Goal: Information Seeking & Learning: Check status

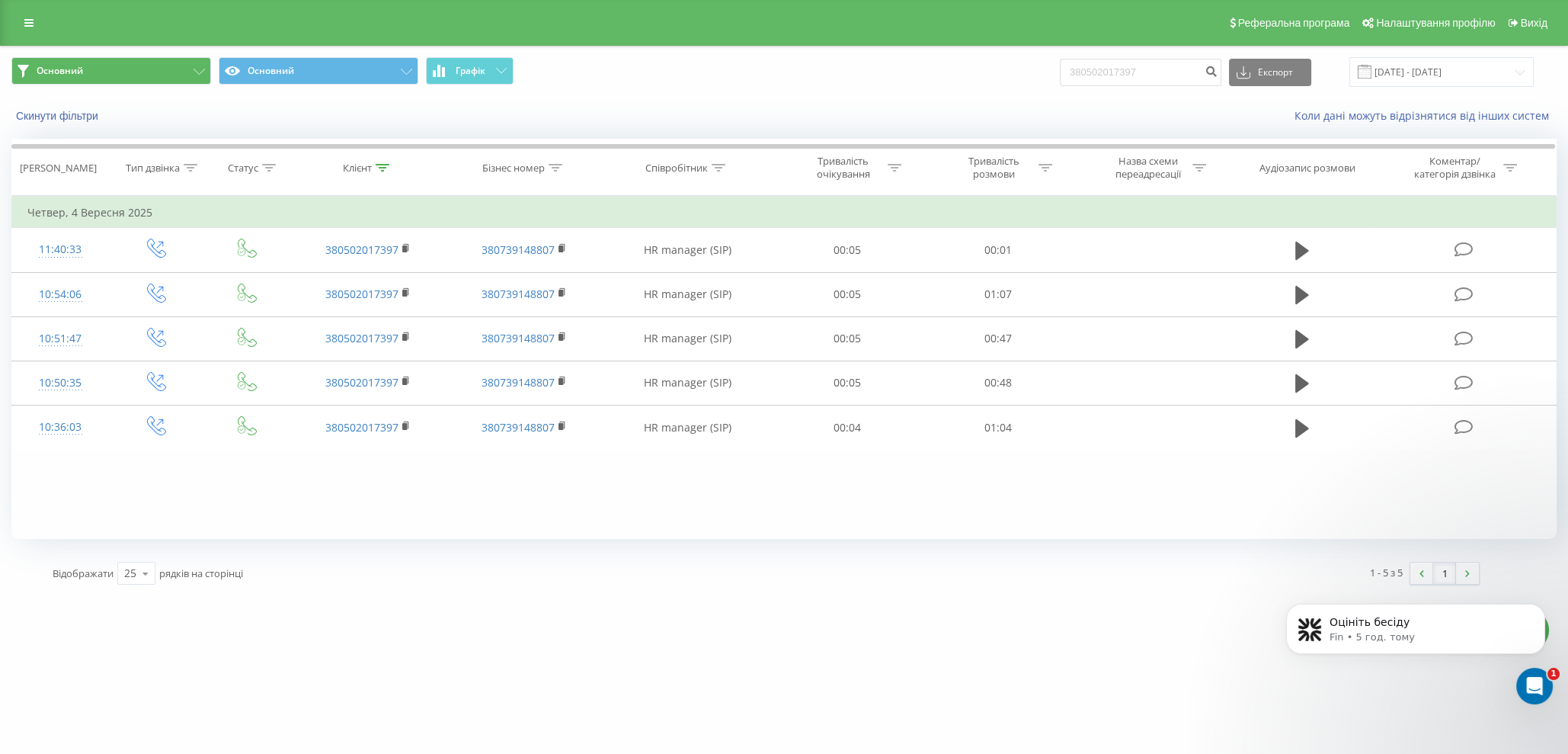
click at [47, 70] on span "Основний" at bounding box center [60, 71] width 46 height 12
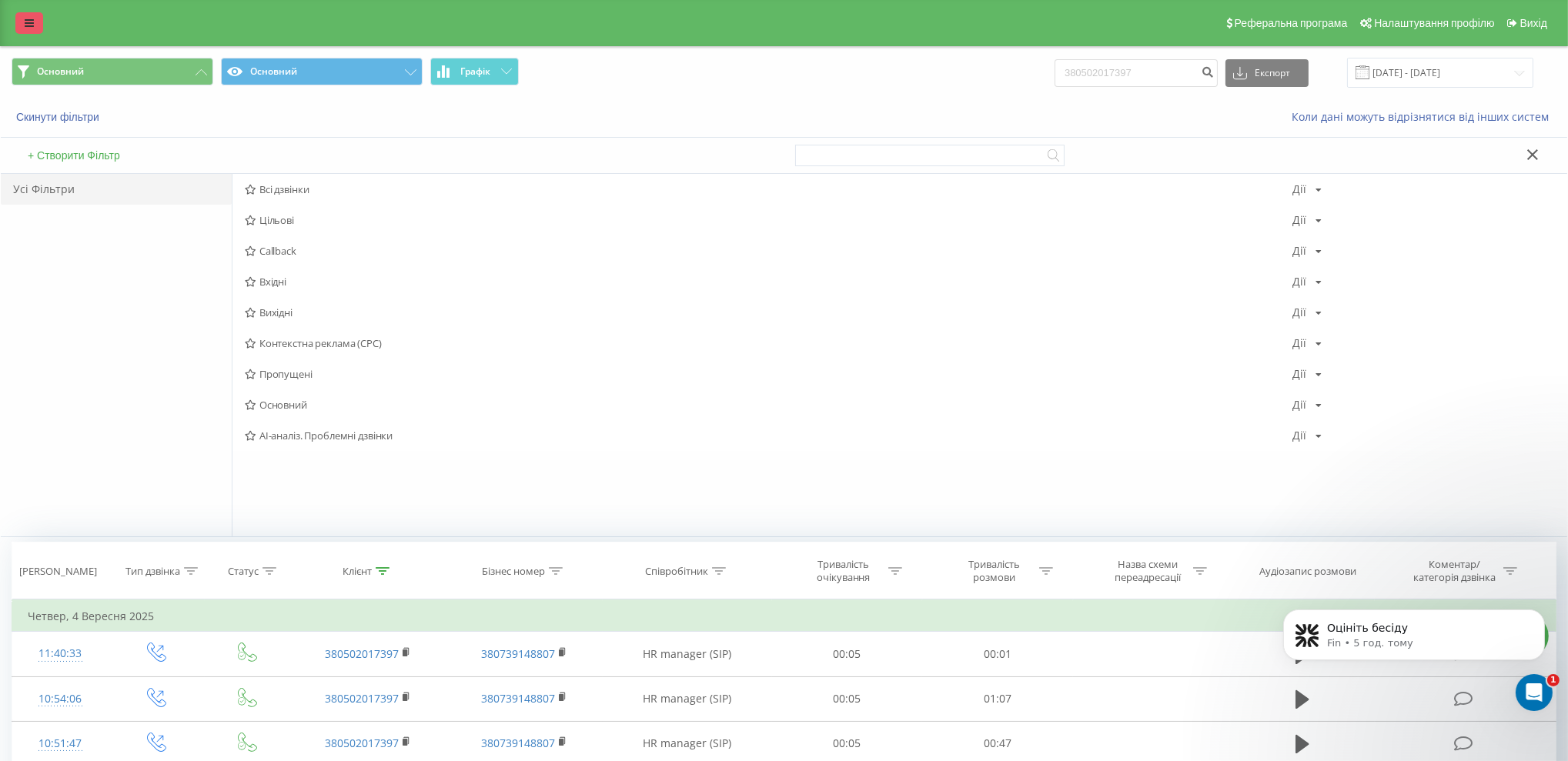
click at [27, 12] on link at bounding box center [29, 23] width 28 height 22
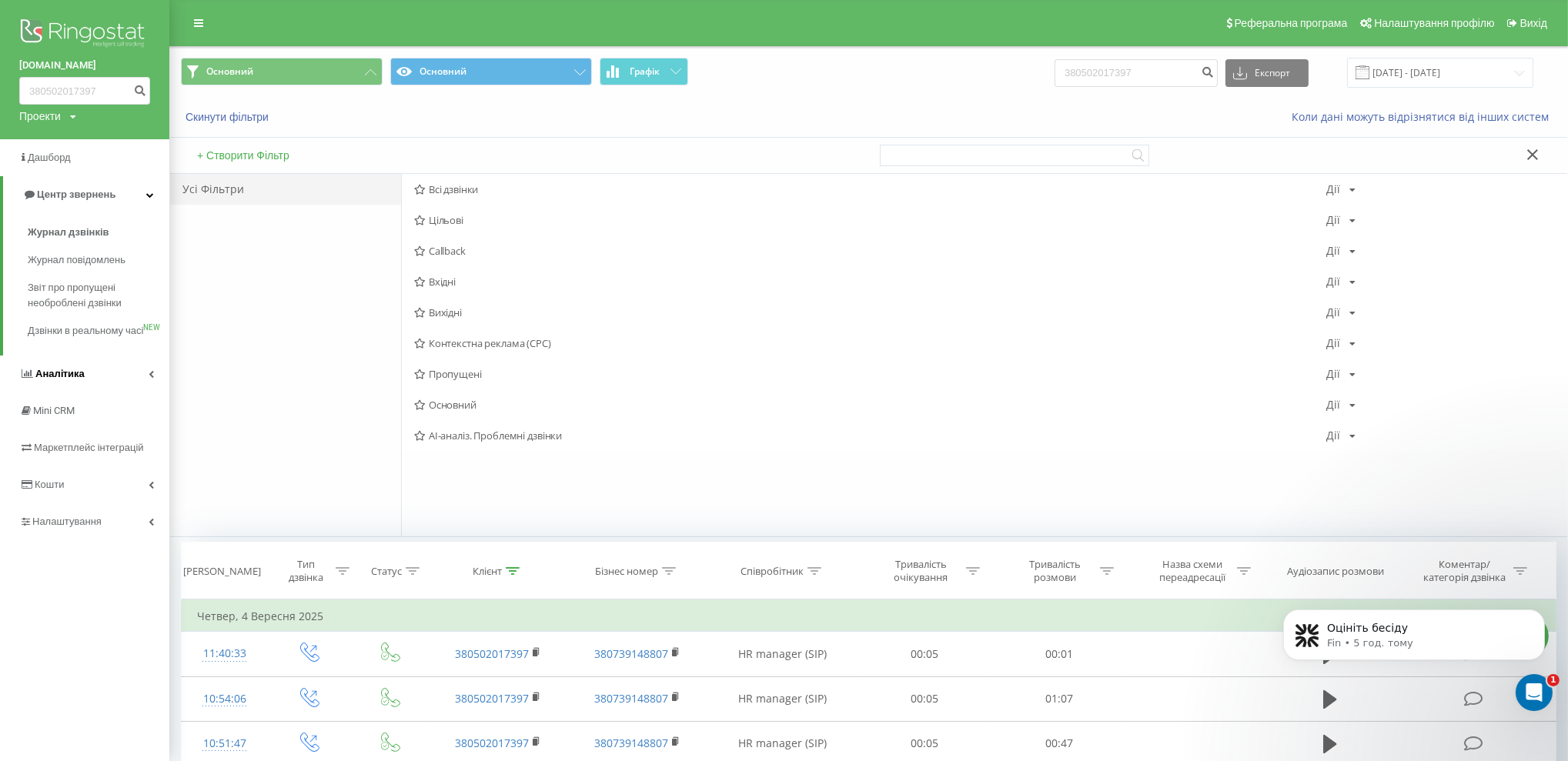
click at [81, 379] on span "Аналiтика" at bounding box center [60, 374] width 49 height 11
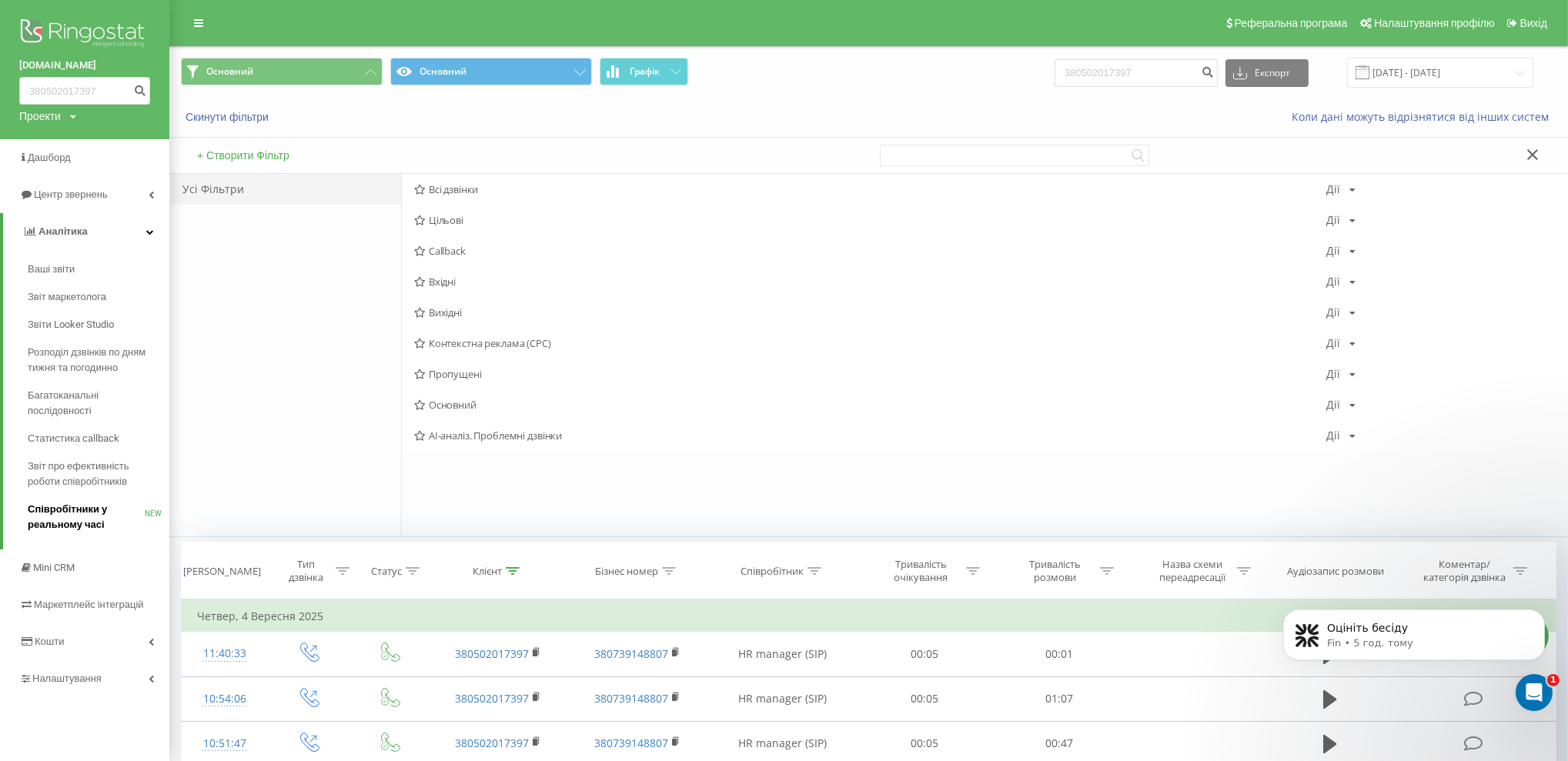
click at [71, 511] on span "Співробітники у реальному часі" at bounding box center [86, 517] width 117 height 31
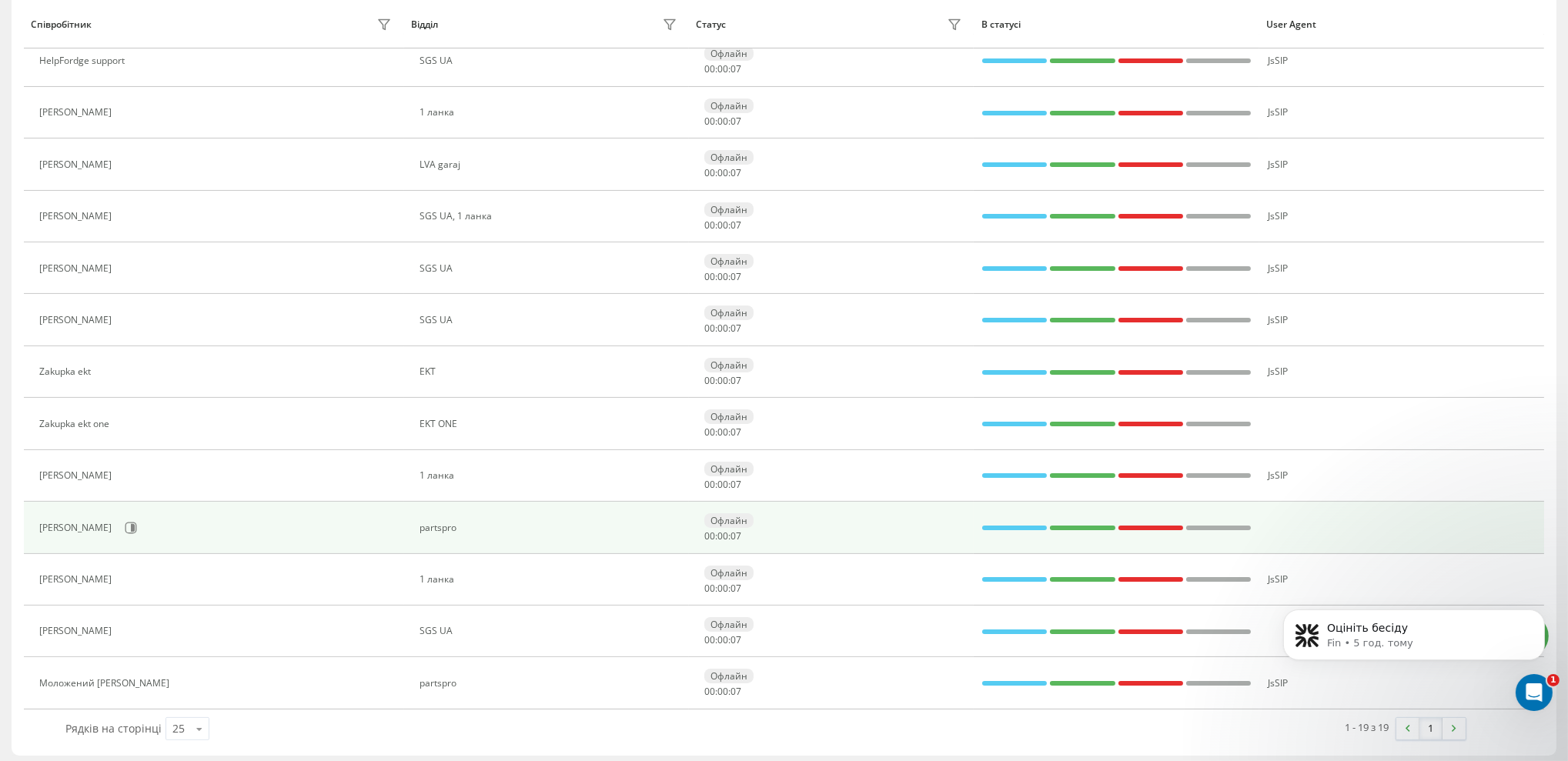
click at [54, 522] on div "Губер Сергій" at bounding box center [78, 527] width 76 height 11
click at [125, 522] on icon at bounding box center [130, 527] width 12 height 12
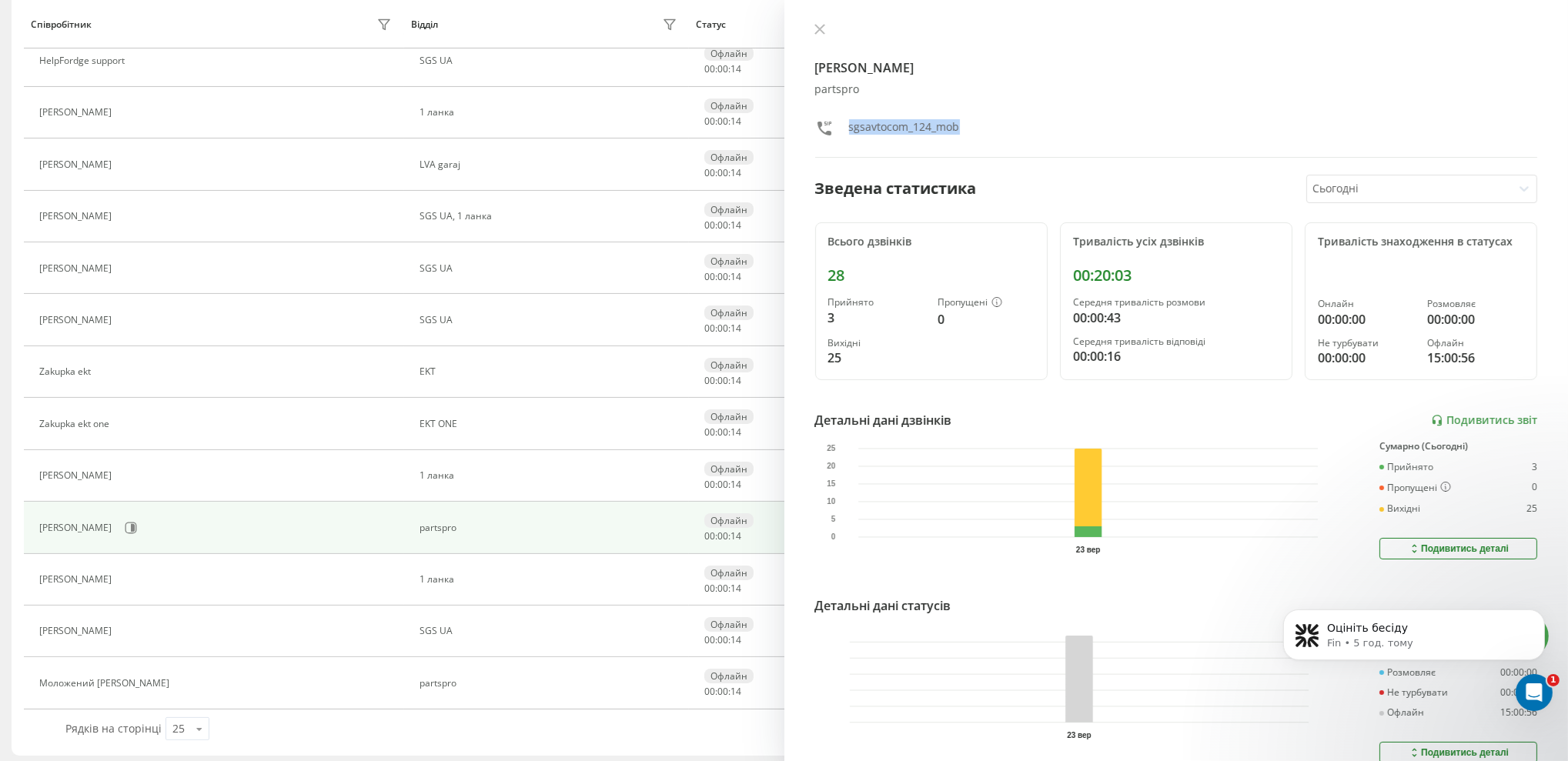
drag, startPoint x: 964, startPoint y: 124, endPoint x: 849, endPoint y: 123, distance: 115.0
click at [849, 123] on div "sgsavtocom_124_mob" at bounding box center [926, 130] width 220 height 23
copy div "sgsavtocom_124_mob"
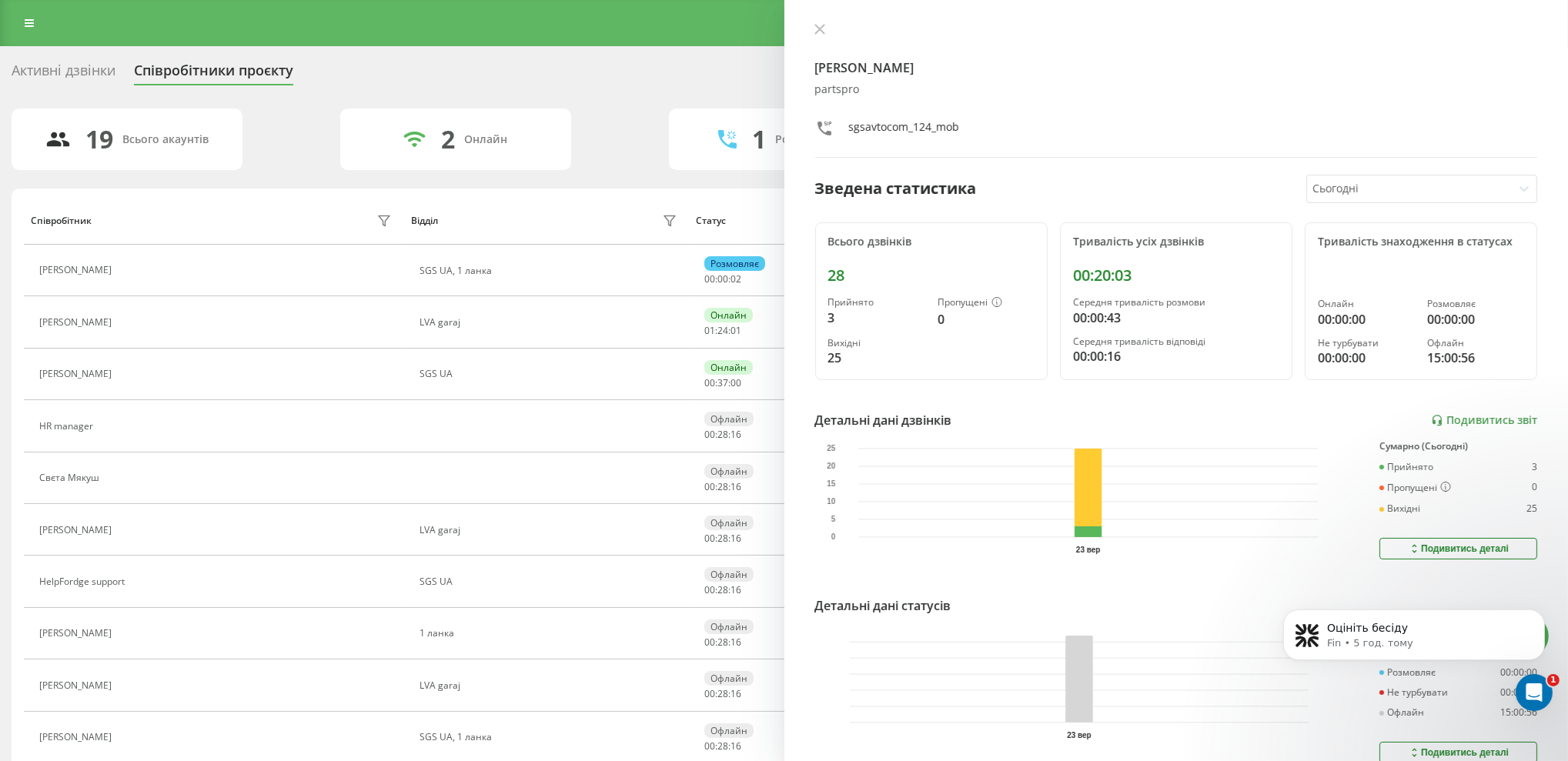
click at [688, 72] on div "Активні дзвінки Співробітники проєкту Оберіть відділ" at bounding box center [784, 74] width 1545 height 32
click at [820, 22] on div "Губер Сергій partspro sgsavtocom_124_mob Зведена статистика Сьогодні Всього дзв…" at bounding box center [1177, 380] width 785 height 761
click at [818, 25] on icon at bounding box center [820, 28] width 11 height 11
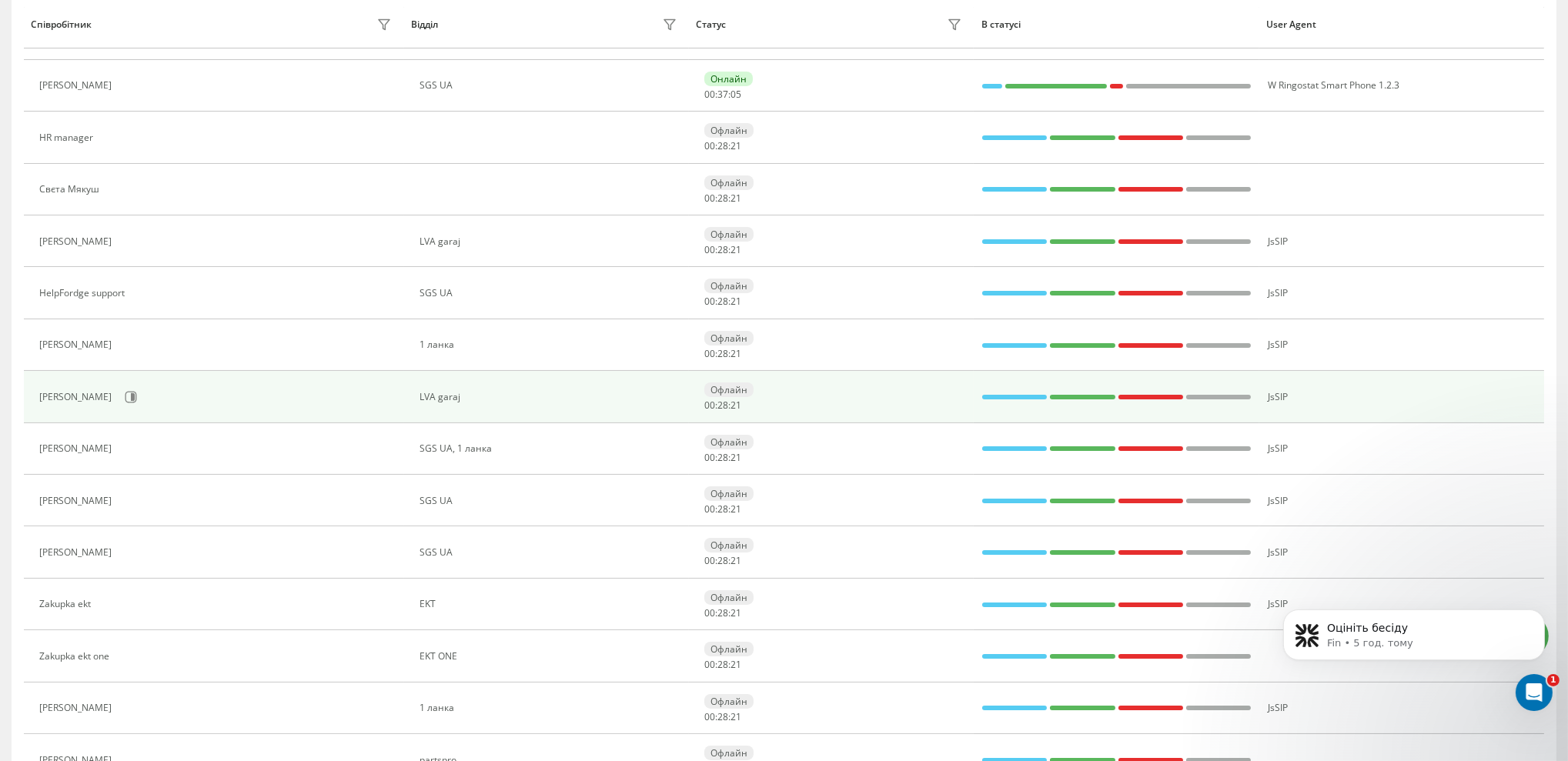
scroll to position [521, 0]
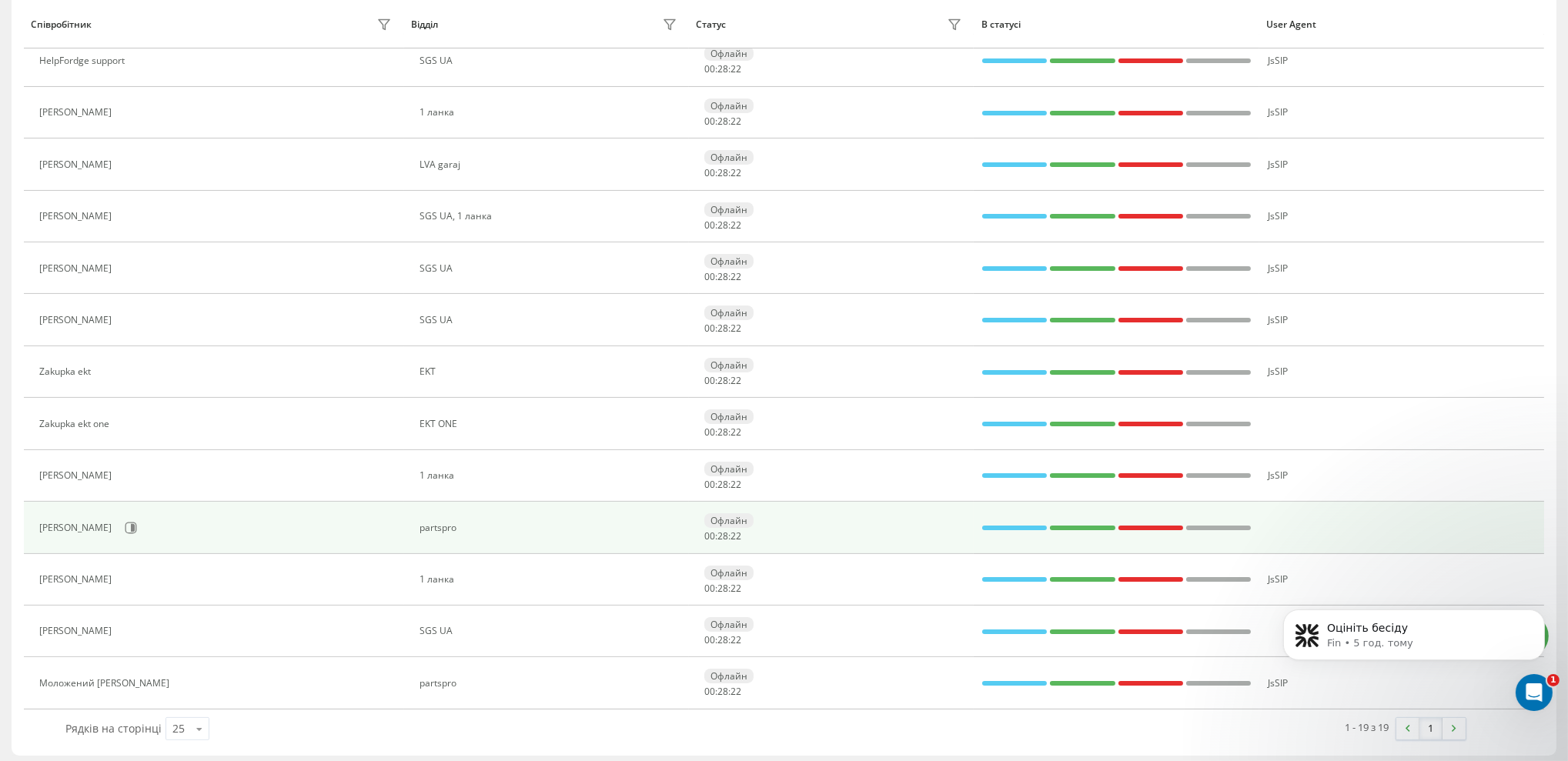
click at [65, 524] on div "Губер Сергій" at bounding box center [78, 527] width 76 height 11
click at [125, 526] on icon at bounding box center [130, 527] width 12 height 12
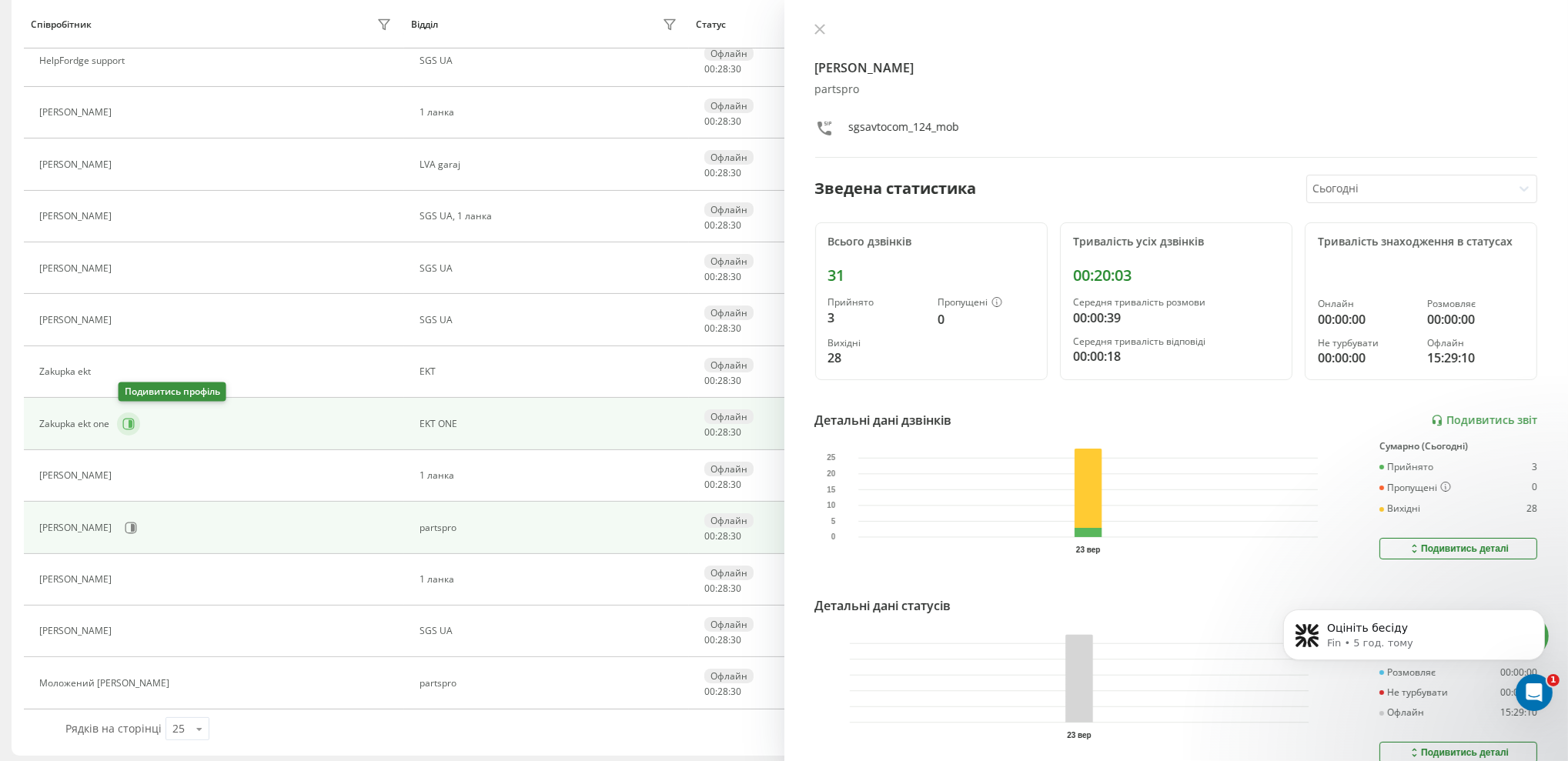
click at [130, 421] on icon at bounding box center [130, 425] width 4 height 8
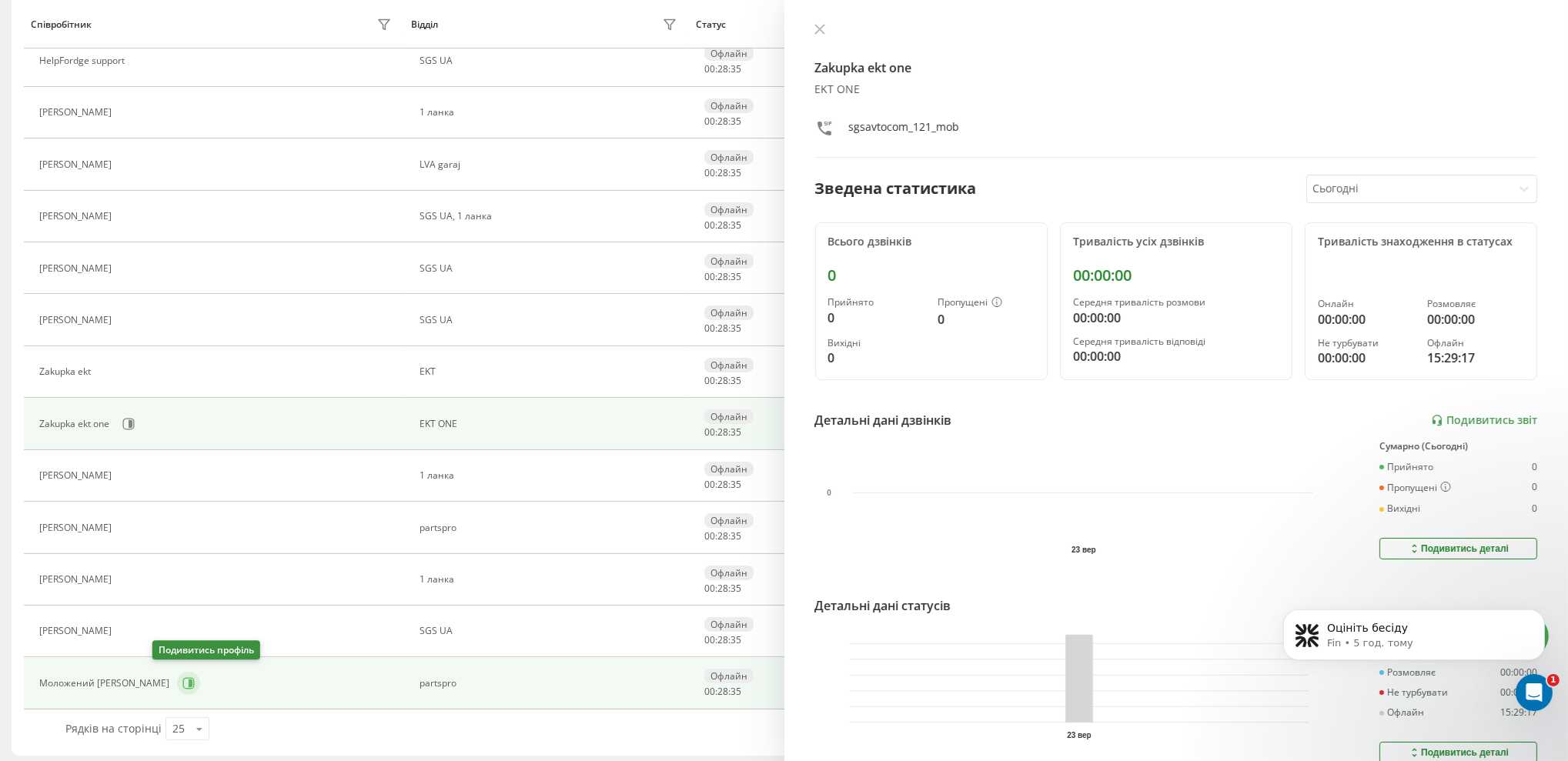
click at [183, 677] on icon at bounding box center [189, 683] width 12 height 12
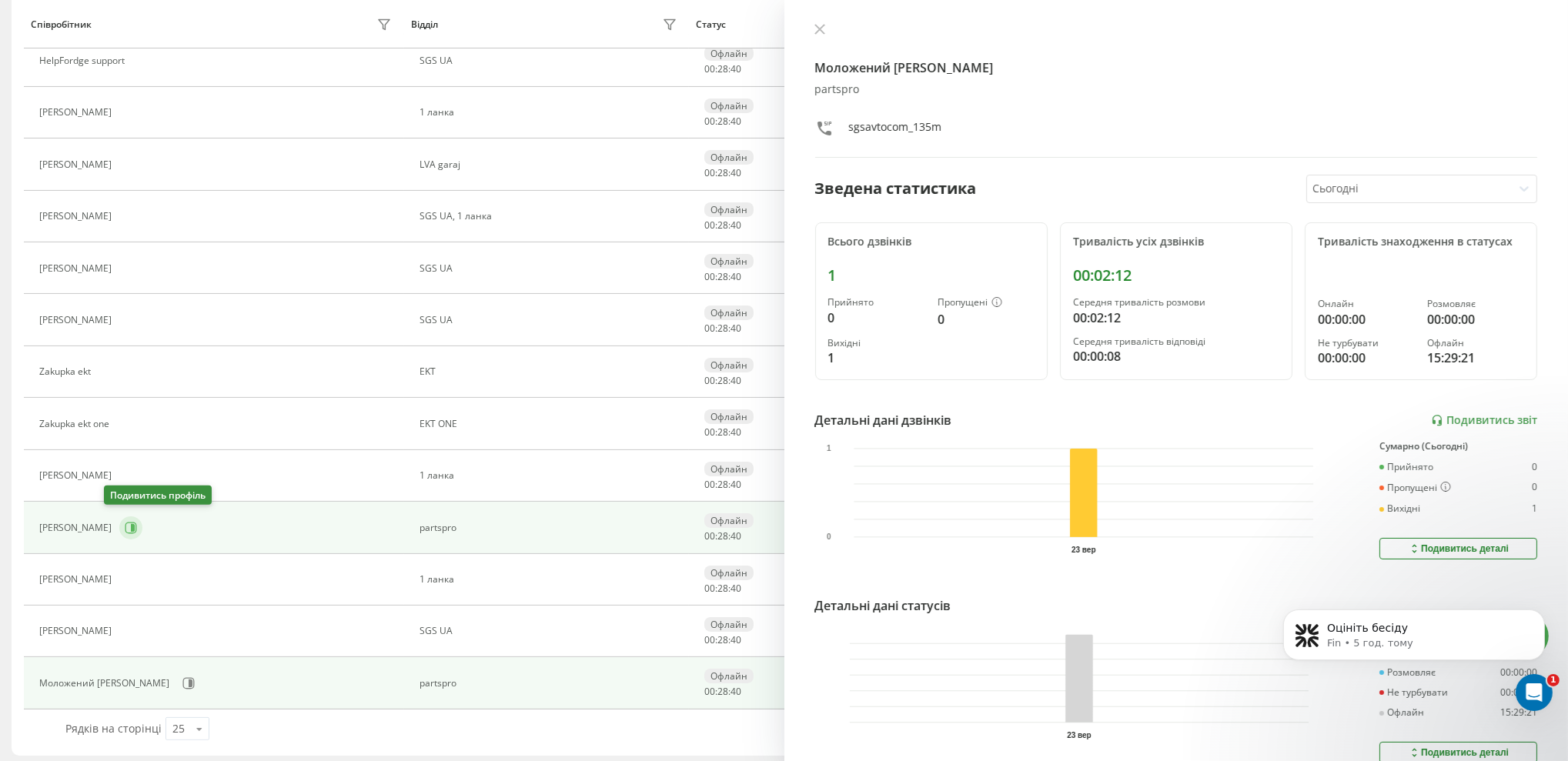
click at [125, 522] on icon at bounding box center [130, 527] width 12 height 12
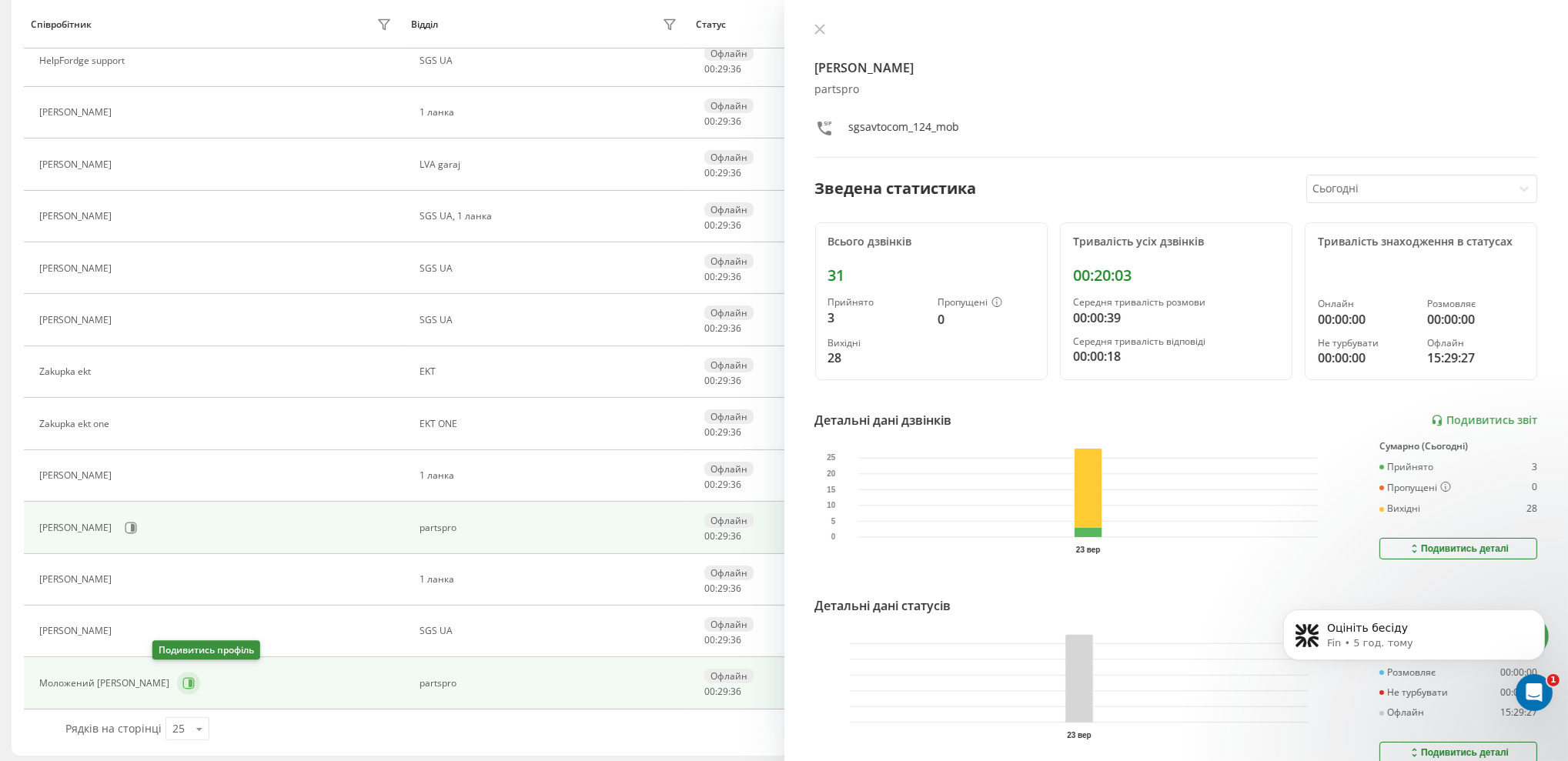
click at [189, 679] on icon at bounding box center [190, 683] width 4 height 8
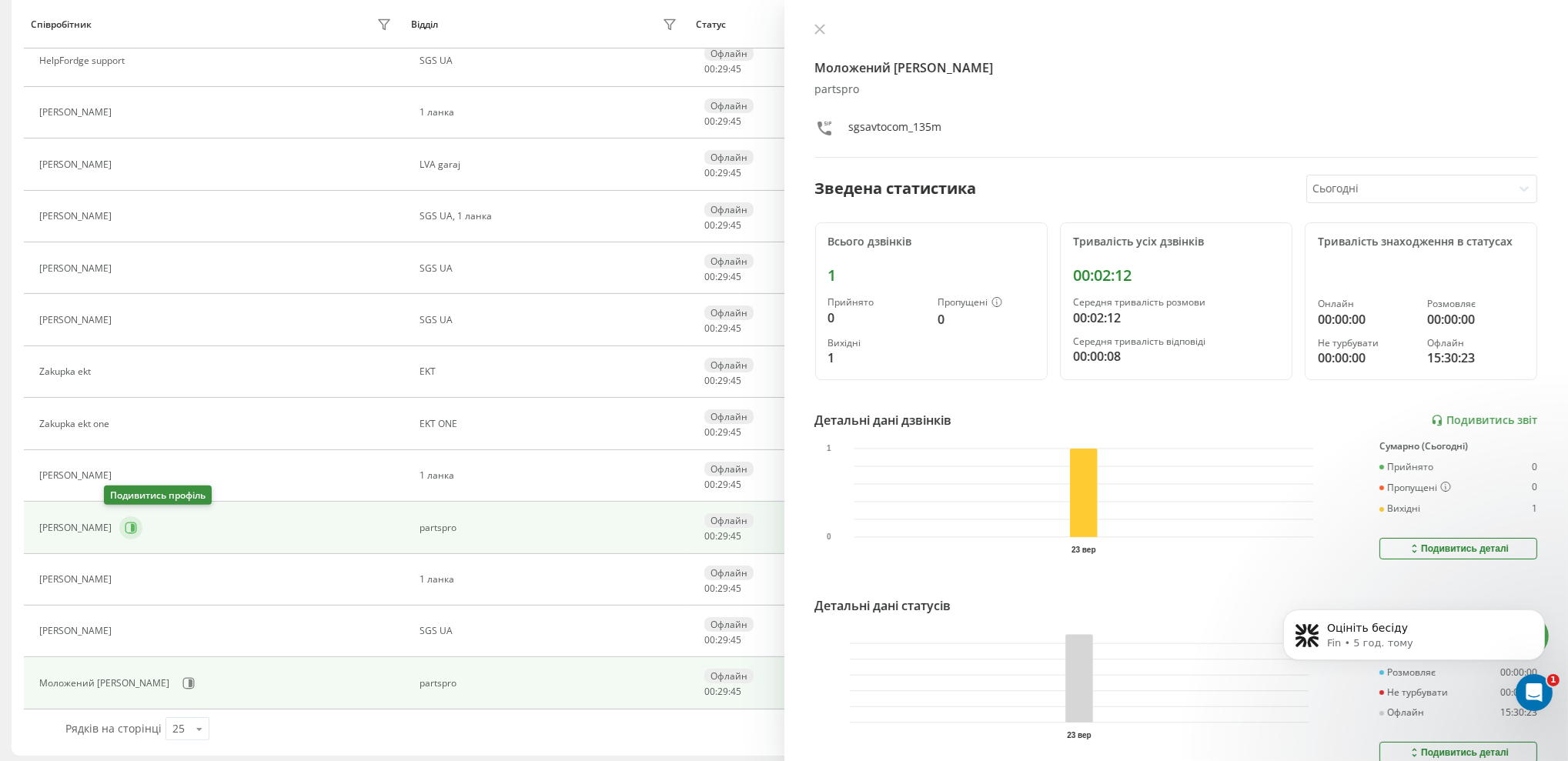
click at [119, 516] on button at bounding box center [130, 527] width 23 height 23
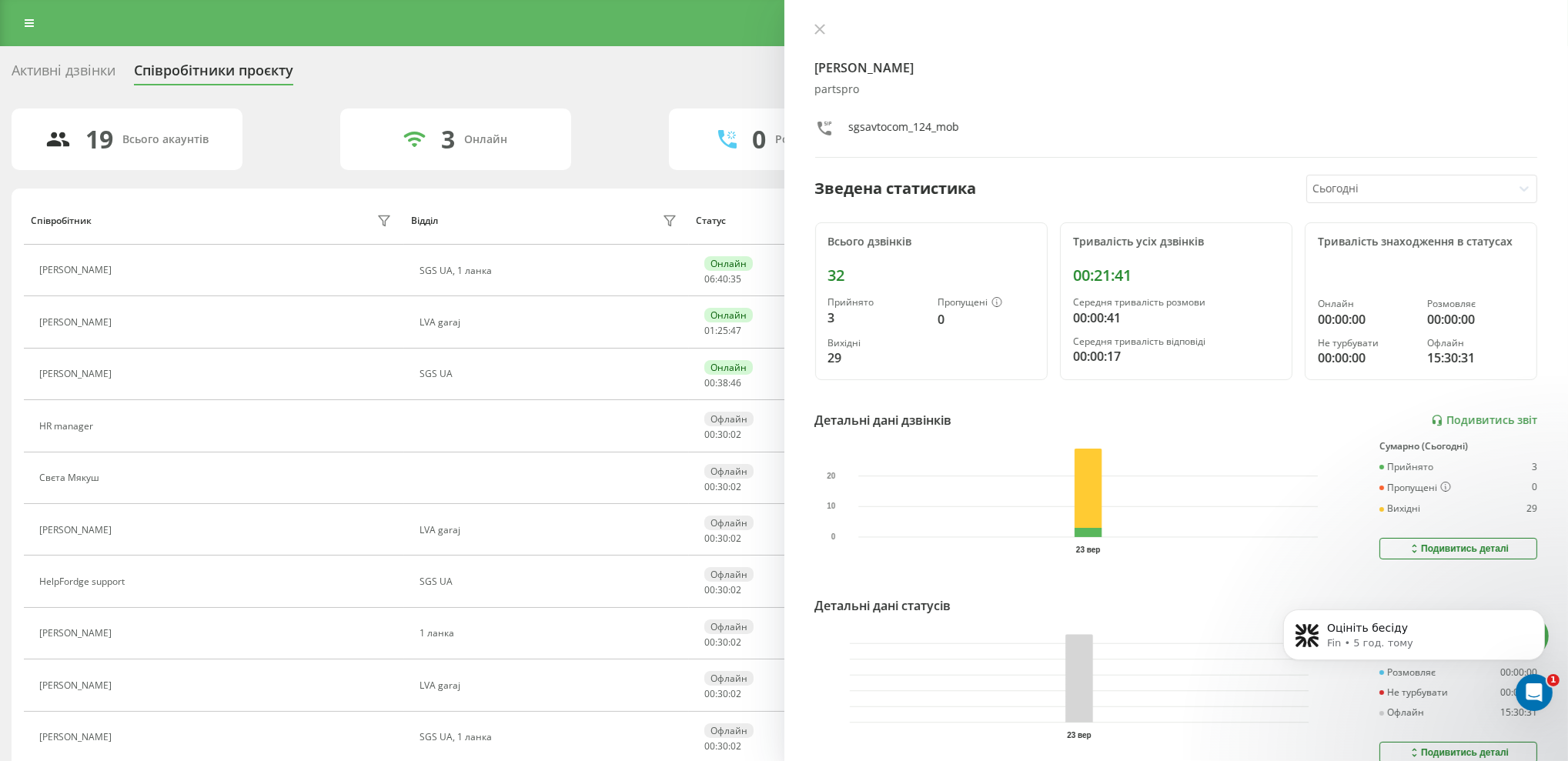
drag, startPoint x: 388, startPoint y: 74, endPoint x: 451, endPoint y: 2, distance: 95.7
click at [388, 72] on div "Активні дзвінки Співробітники проєкту Оберіть відділ" at bounding box center [784, 74] width 1545 height 32
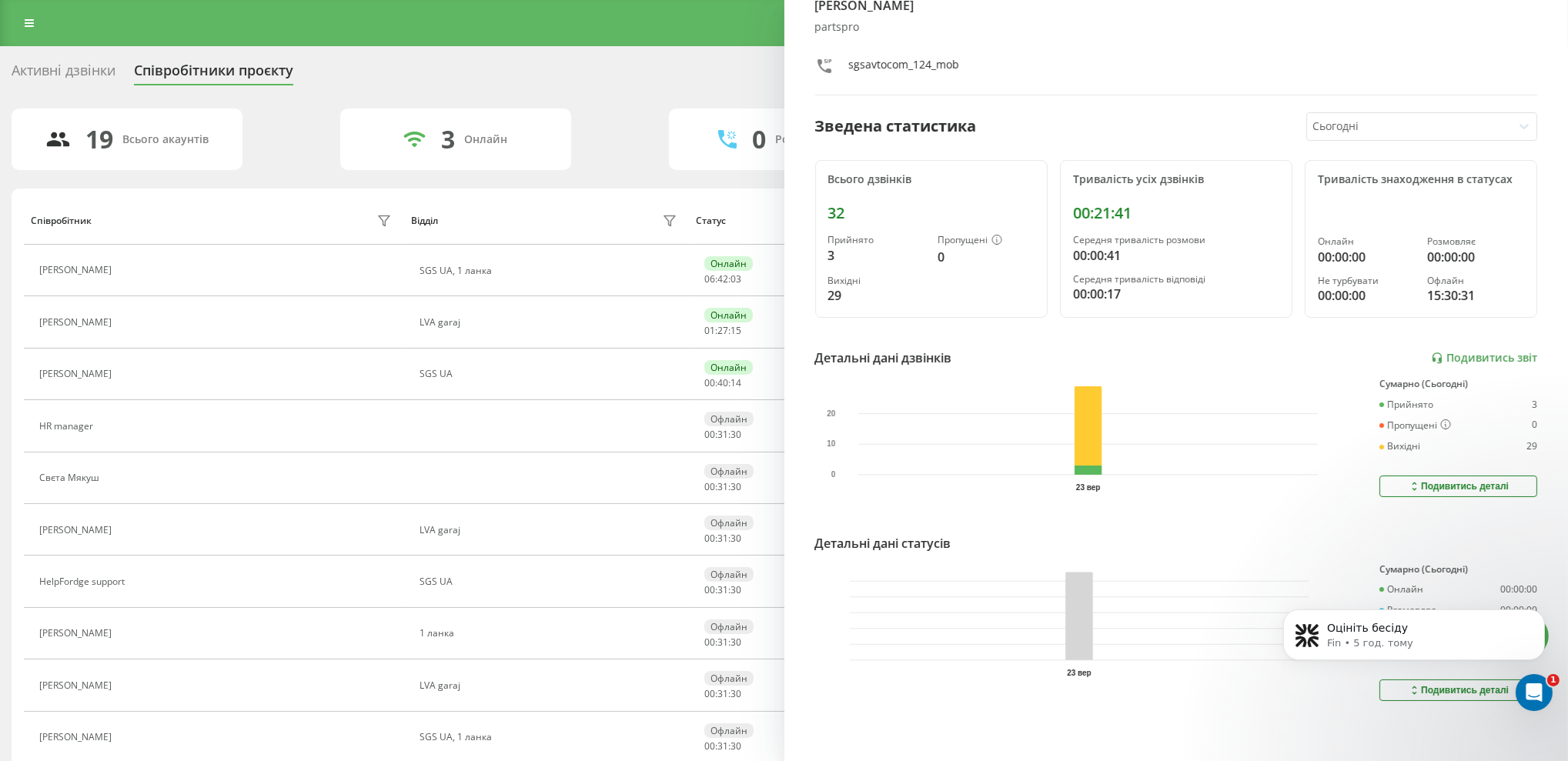
scroll to position [96, 0]
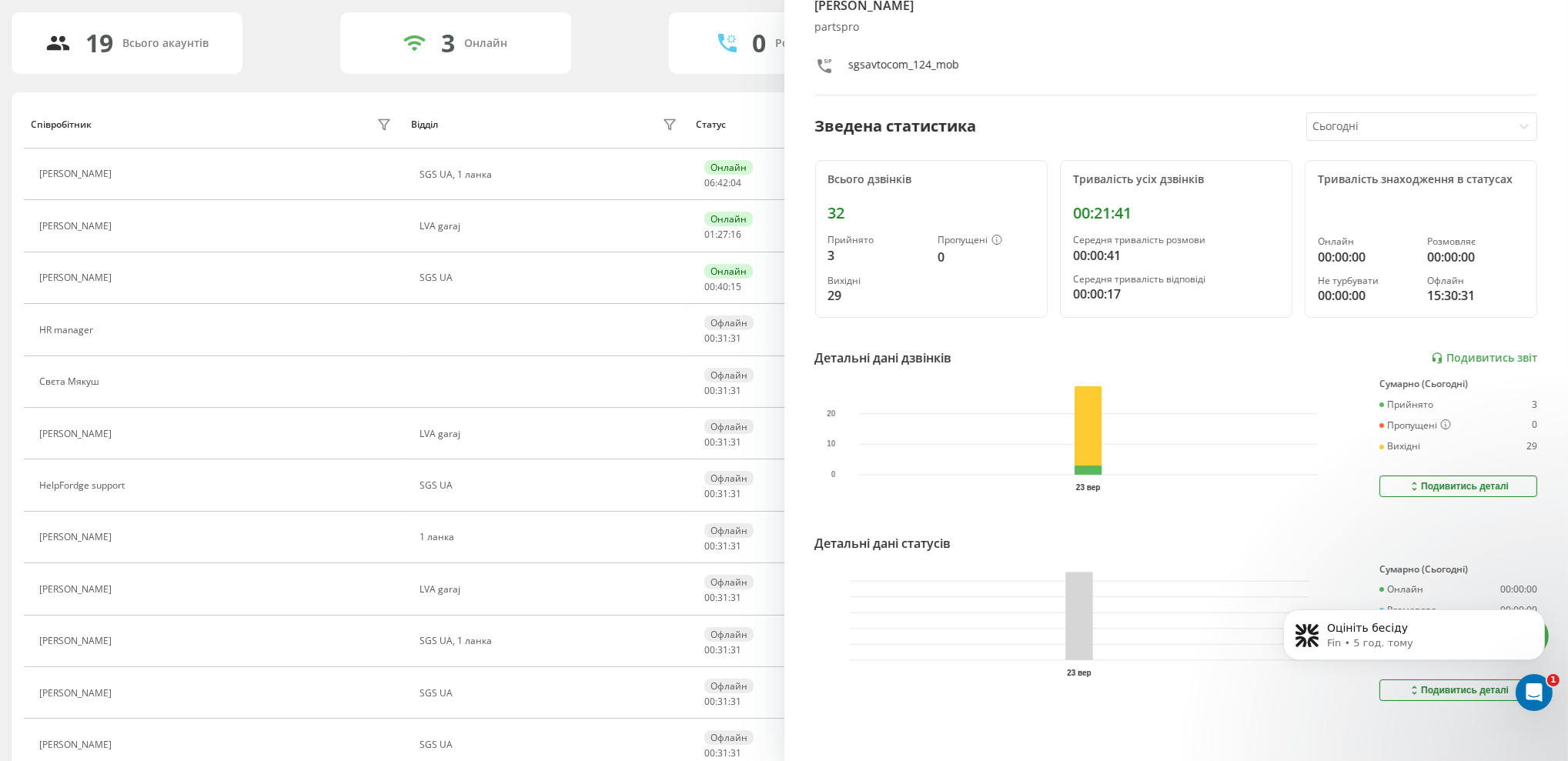
click at [621, 32] on div "19 Всього акаунтів 3 Онлайн 0 Розмовляють 0 Не турбувати 16 Офлайн" at bounding box center [784, 43] width 1545 height 61
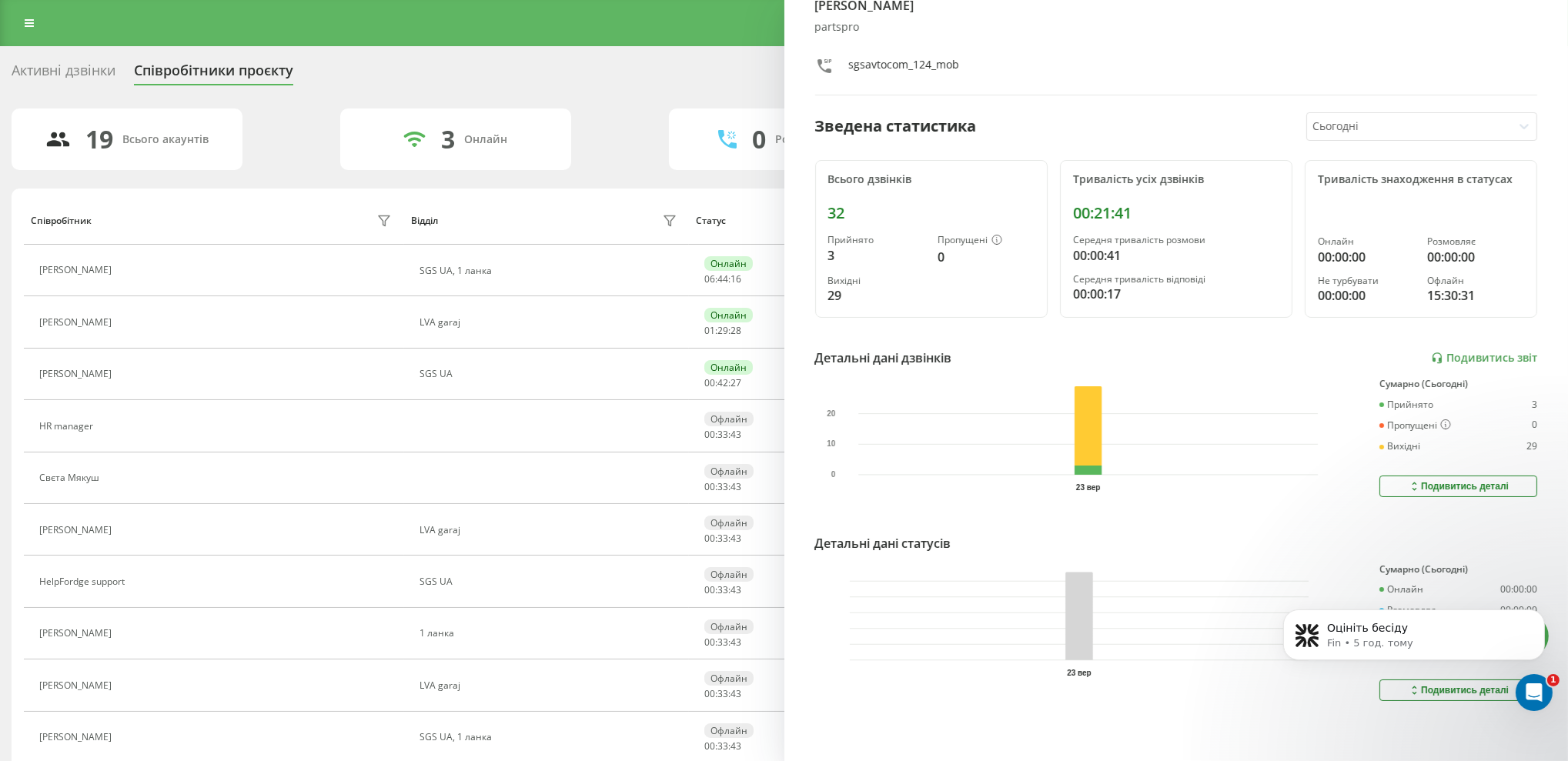
click at [610, 70] on div "Активні дзвінки Співробітники проєкту Оберіть відділ" at bounding box center [784, 74] width 1545 height 32
click at [78, 71] on div "Активні дзвінки" at bounding box center [63, 74] width 104 height 23
click at [28, 19] on icon at bounding box center [28, 23] width 9 height 11
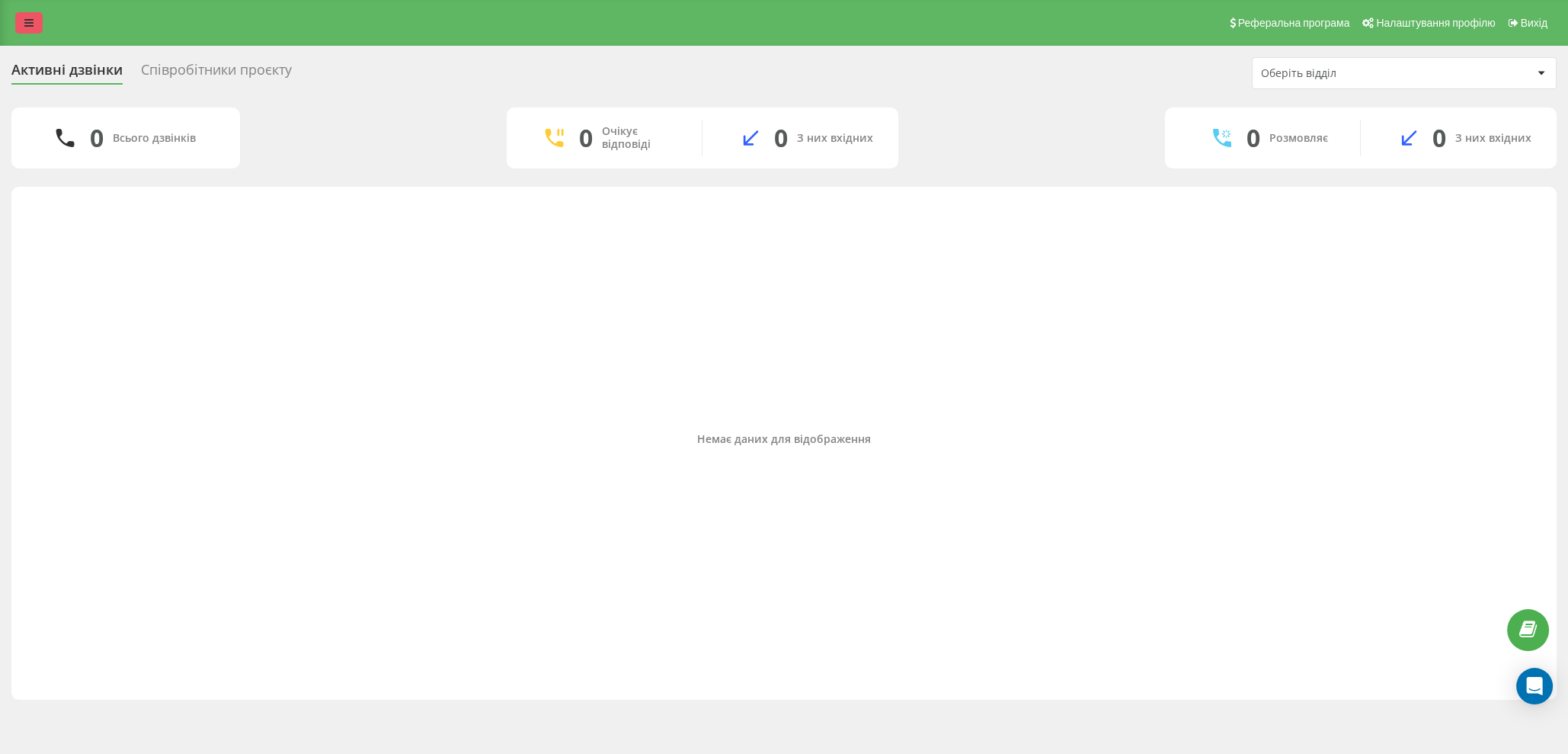
click at [26, 18] on icon at bounding box center [28, 22] width 9 height 10
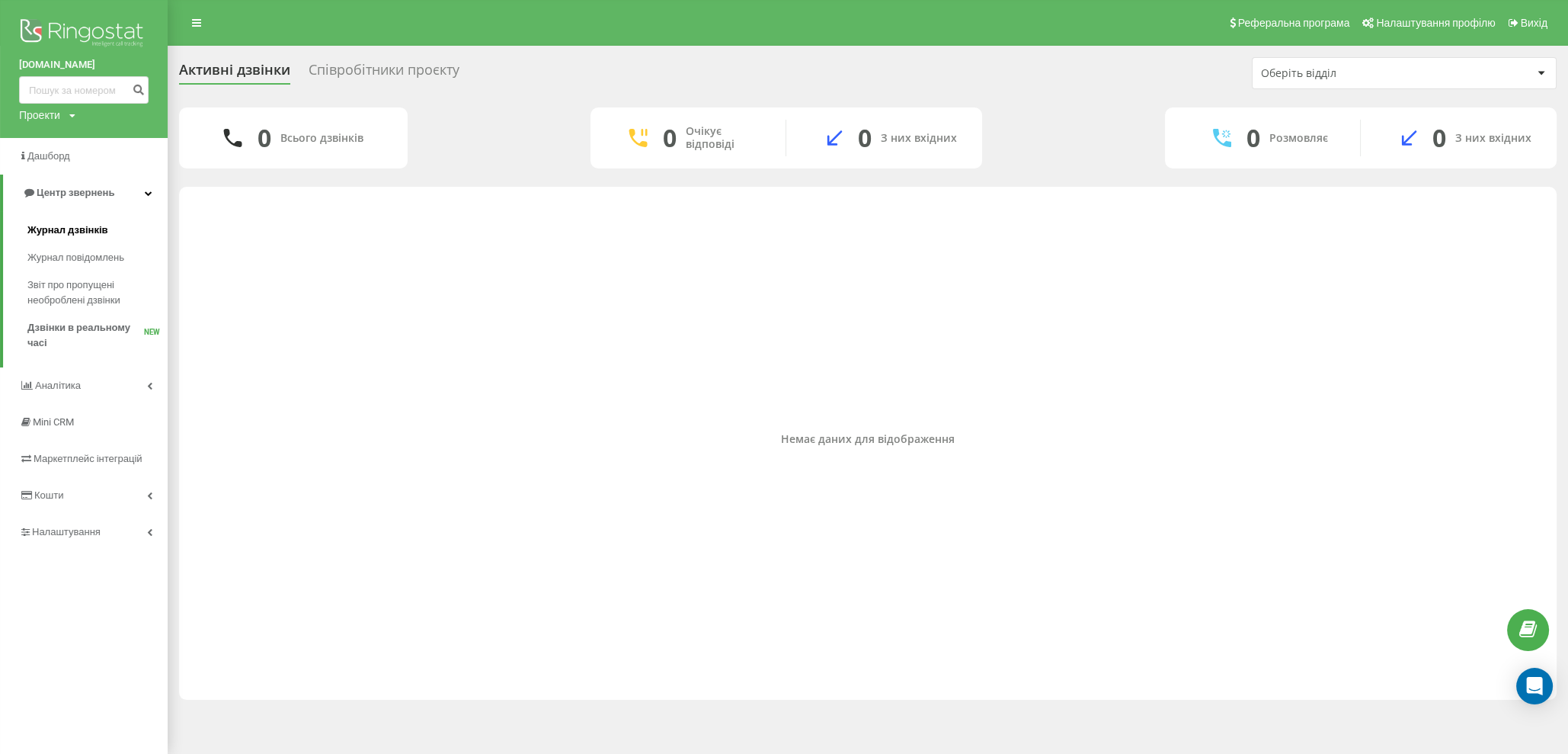
click at [68, 229] on span "Журнал дзвінків" at bounding box center [67, 230] width 81 height 15
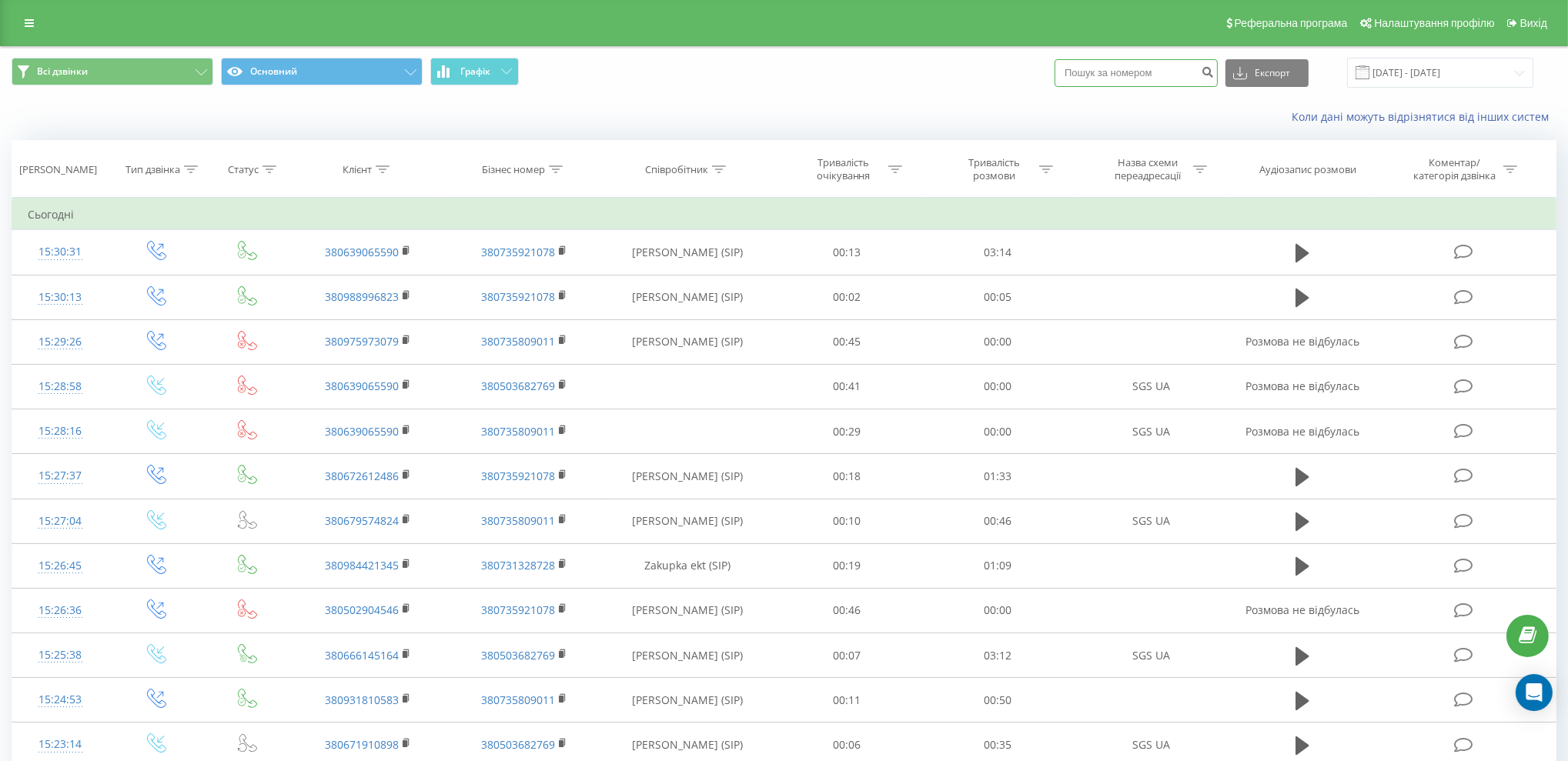
click at [1101, 64] on input at bounding box center [1137, 73] width 163 height 27
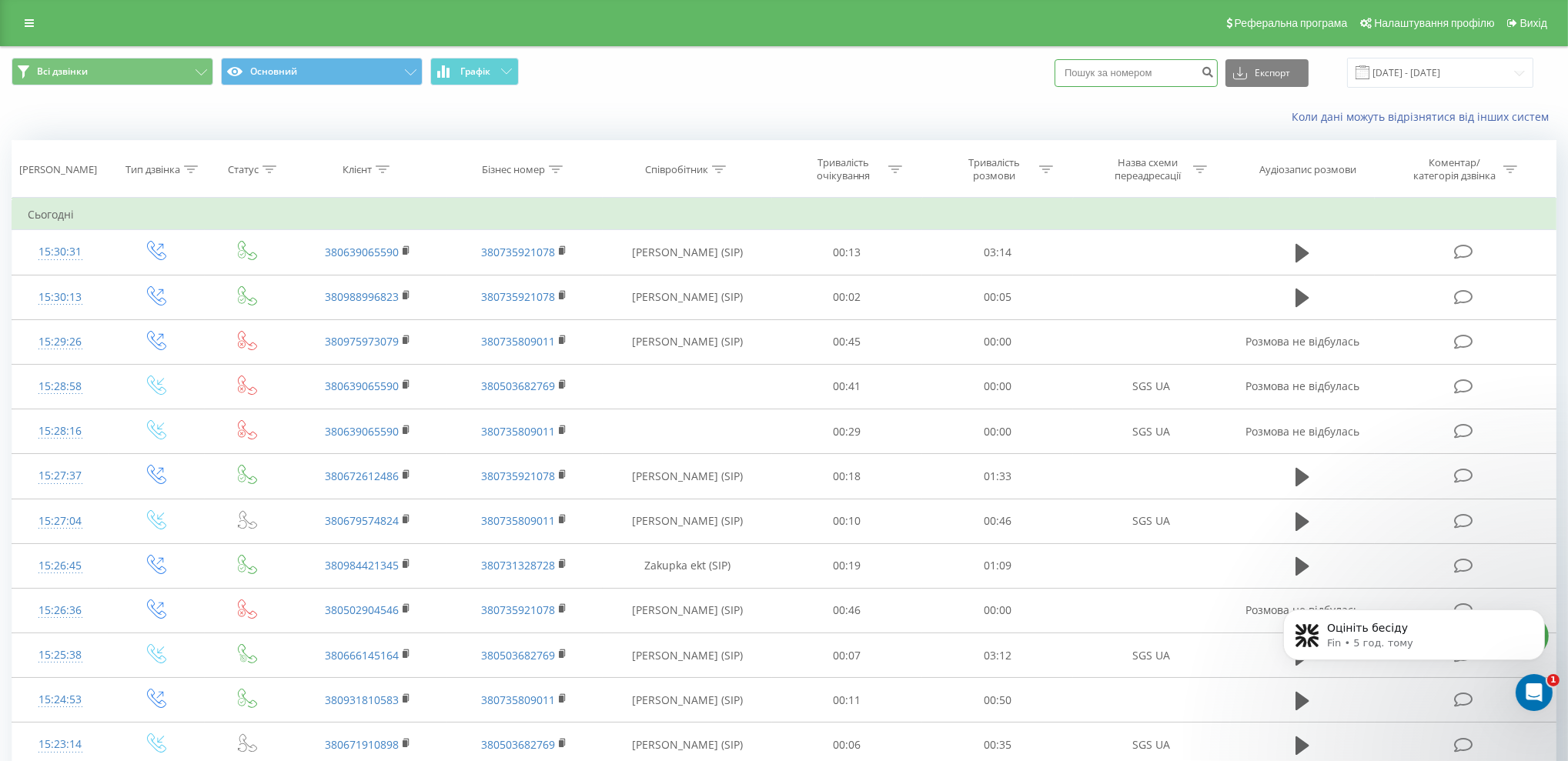
paste input "380936766500"
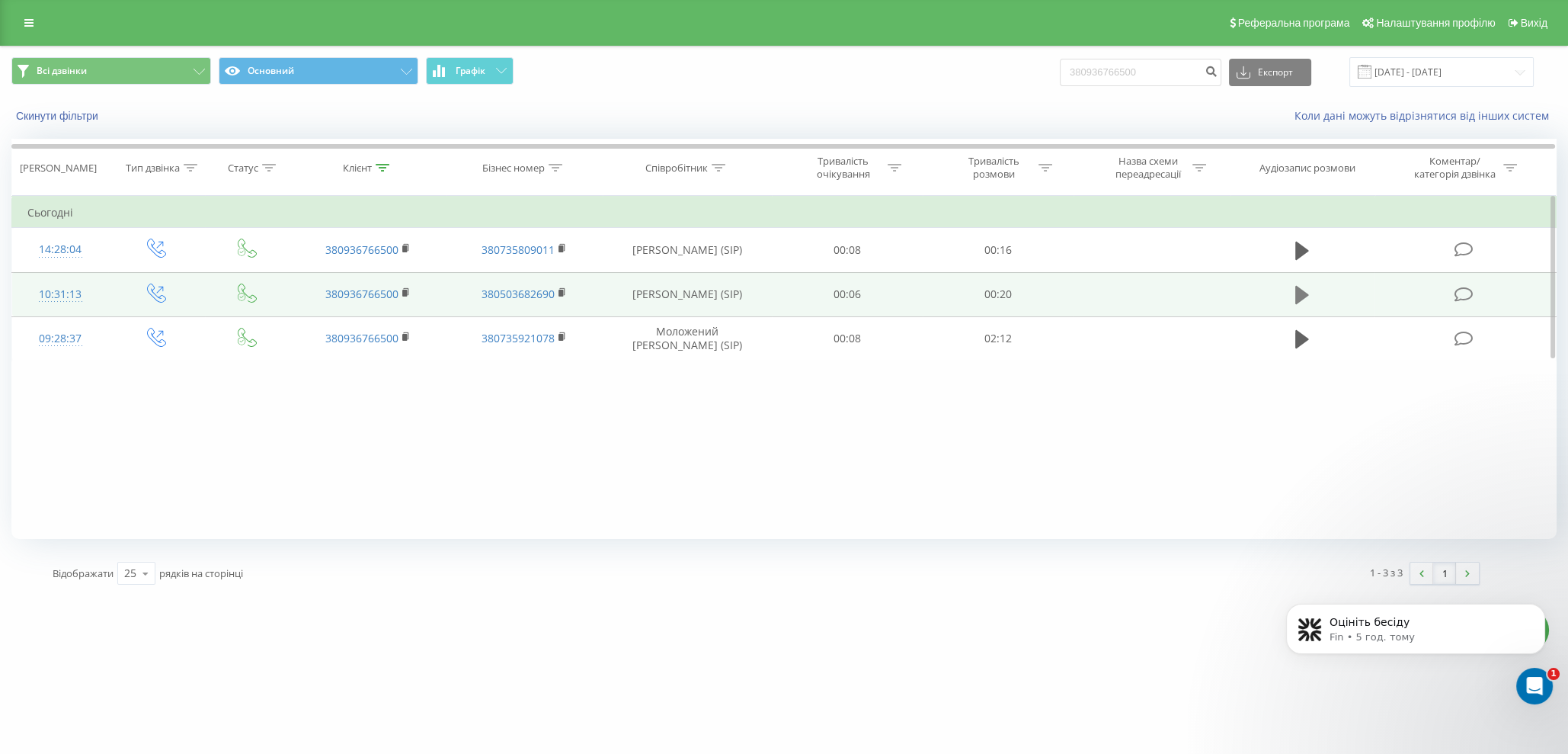
click at [1304, 292] on icon at bounding box center [1302, 295] width 14 height 18
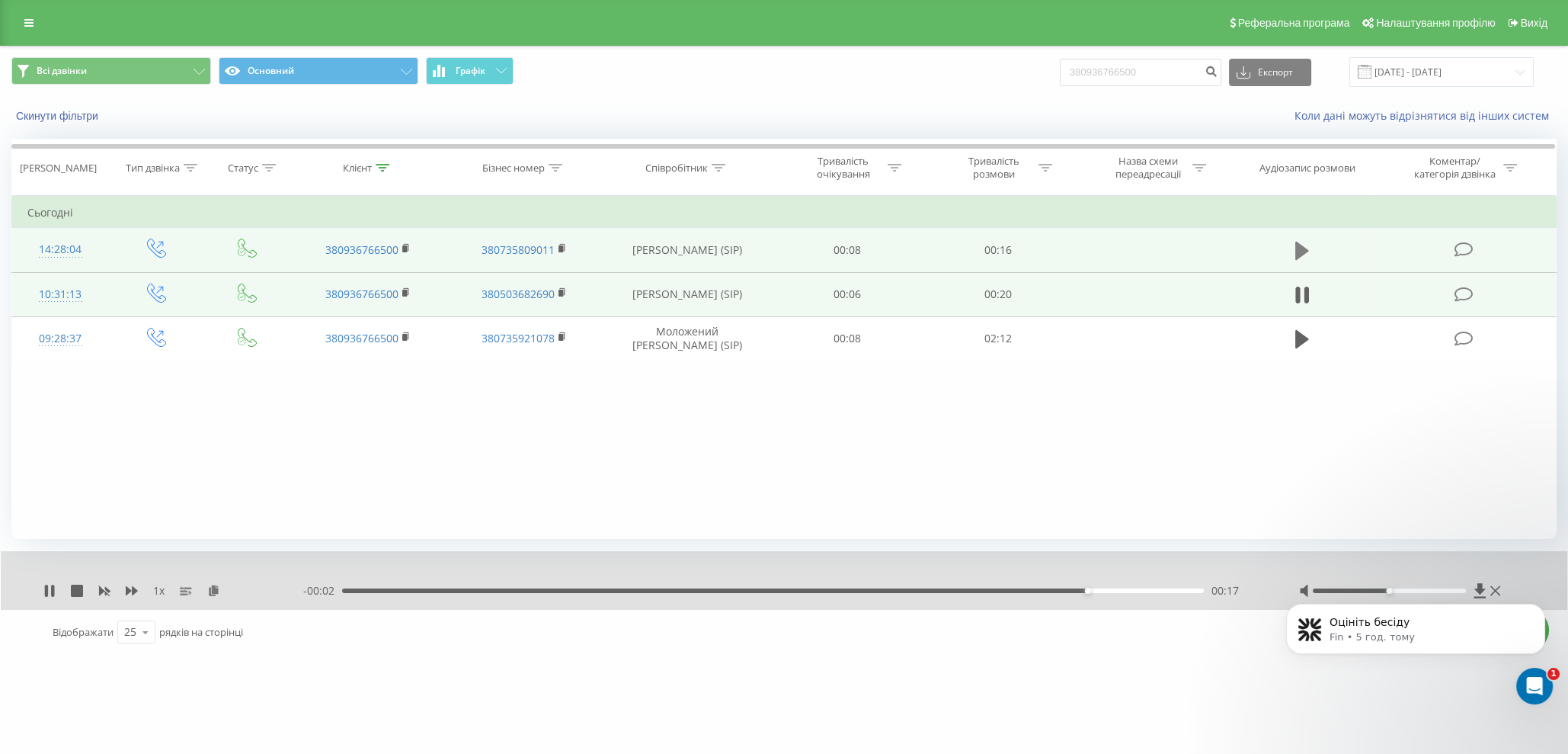
click at [1299, 242] on icon at bounding box center [1302, 251] width 14 height 18
click at [1301, 241] on icon at bounding box center [1302, 251] width 14 height 22
click at [129, 464] on div "Фільтрувати за умовою Дорівнює Введіть значення Скасувати OK Фільтрувати за умо…" at bounding box center [784, 368] width 1546 height 343
